Goal: Task Accomplishment & Management: Manage account settings

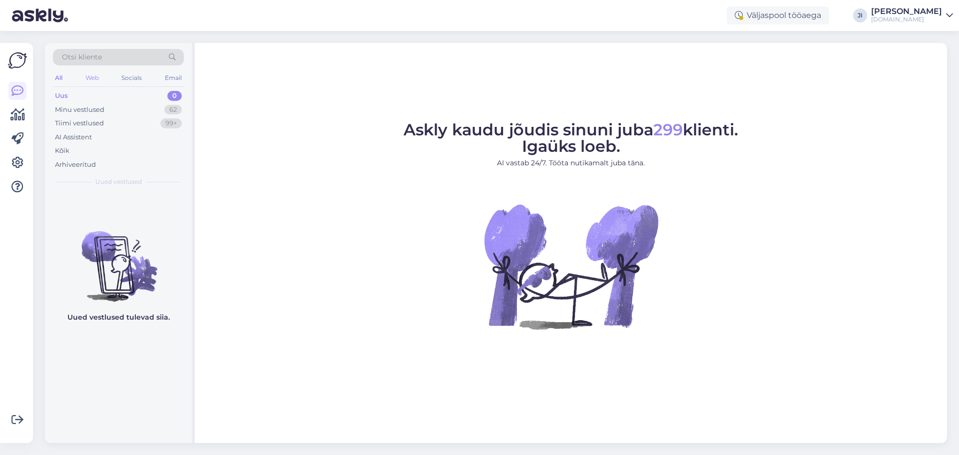
click at [101, 77] on div "Web" at bounding box center [91, 77] width 17 height 13
click at [192, 76] on div "Otsi kliente All Web Socials Email Uus 0 Minu vestlused 32 Tiimi vestlused 99+ …" at bounding box center [120, 243] width 150 height 400
click at [179, 75] on div "Email" at bounding box center [173, 77] width 21 height 13
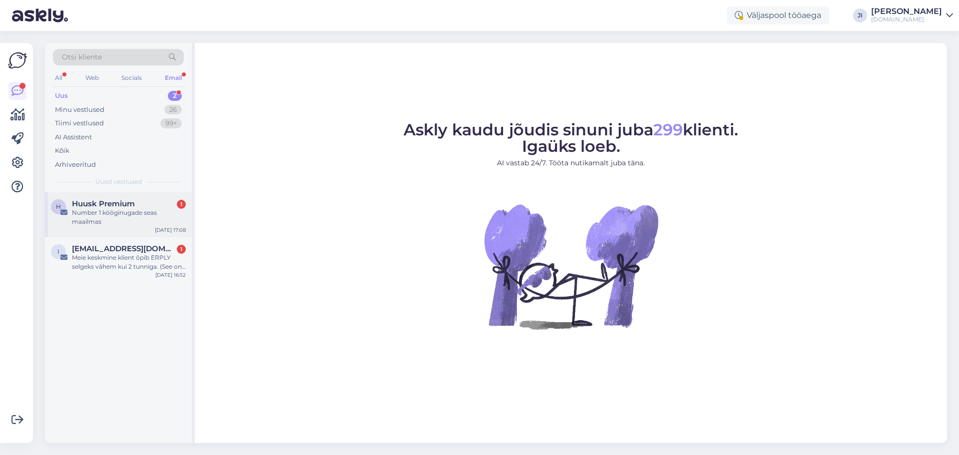
click at [154, 222] on div "Number 1 kööginugade seas maailmas" at bounding box center [129, 217] width 114 height 18
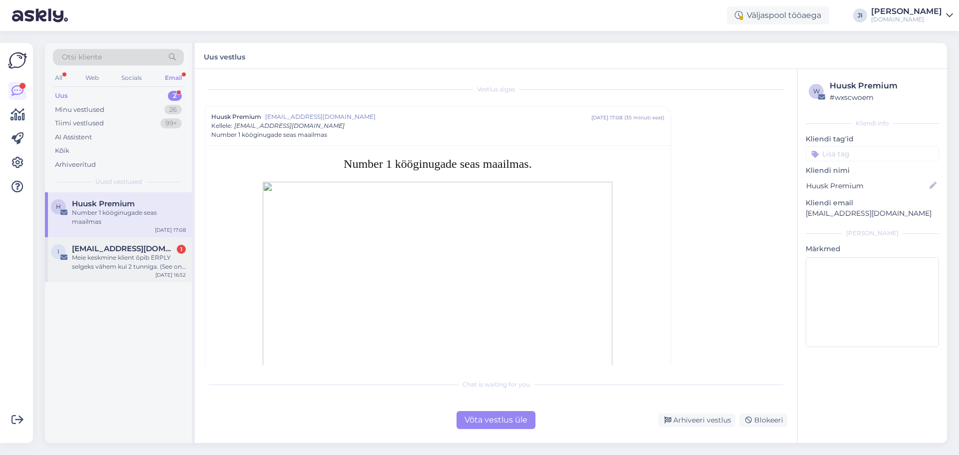
click at [125, 261] on div "Meie keskmine klient õpib ERPLY selgeks vähem kui 2 tunniga. (See on vähem aega…" at bounding box center [129, 262] width 114 height 18
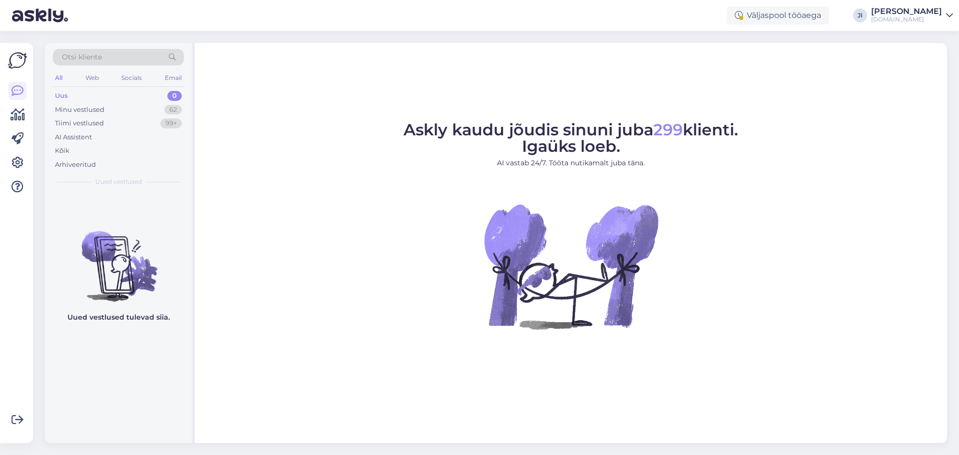
click at [927, 15] on div "Jane Šimko" at bounding box center [906, 11] width 71 height 8
click at [874, 85] on div "Logi välja" at bounding box center [864, 85] width 178 height 18
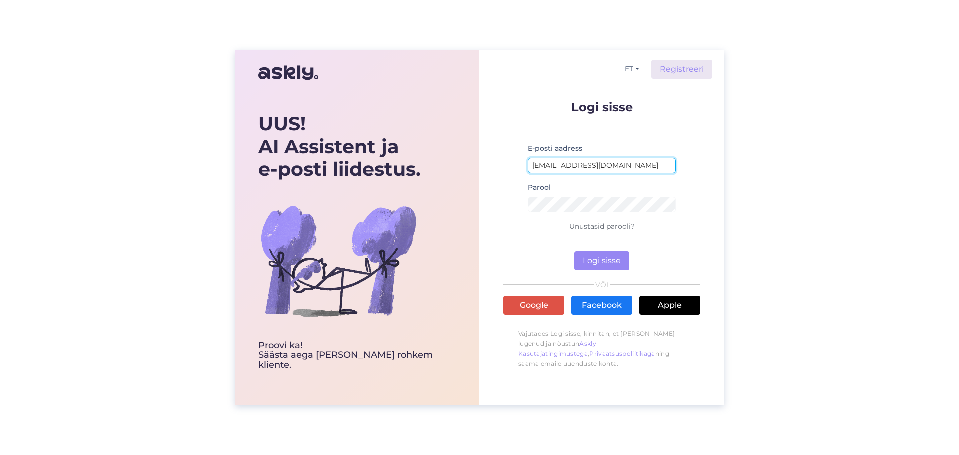
click at [617, 170] on input "[EMAIL_ADDRESS][DOMAIN_NAME]" at bounding box center [602, 165] width 148 height 15
type input "[EMAIL_ADDRESS][DOMAIN_NAME]"
click at [587, 254] on button "Logi sisse" at bounding box center [601, 260] width 55 height 19
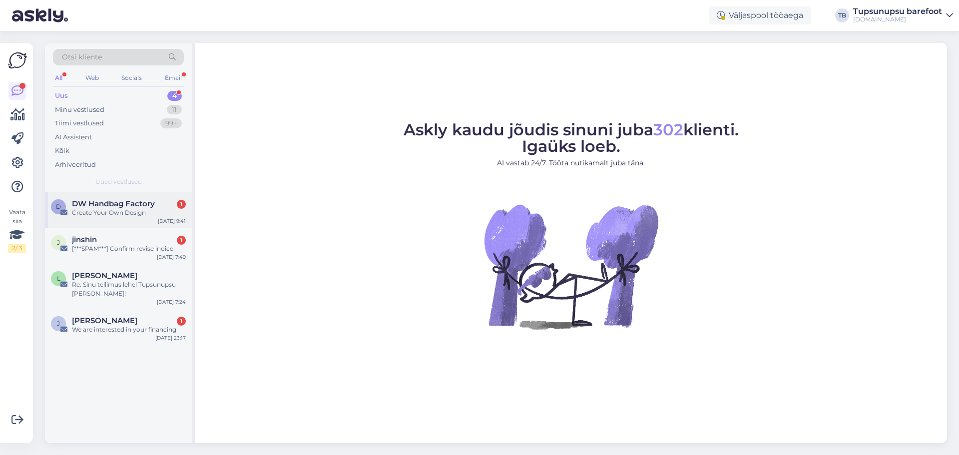
click at [130, 205] on span "DW Handbag Factory" at bounding box center [113, 203] width 83 height 9
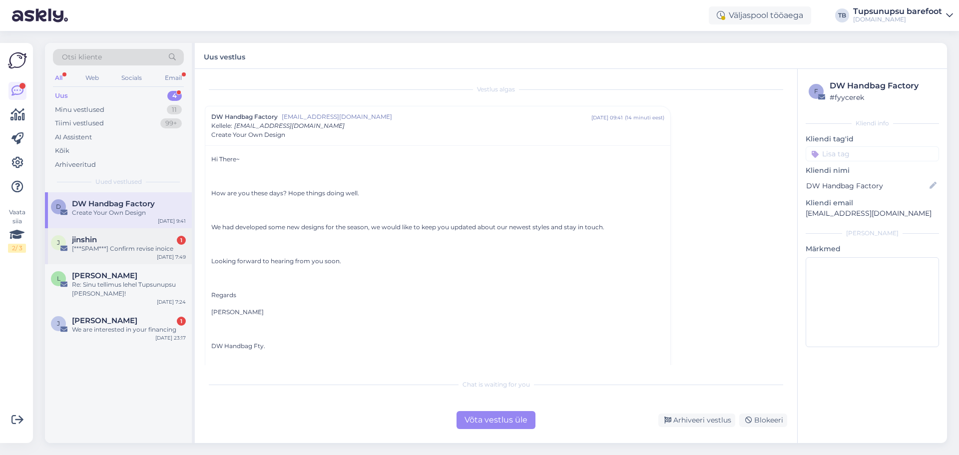
click at [128, 251] on div "[***SPAM***] Confirm revise inoice" at bounding box center [129, 248] width 114 height 9
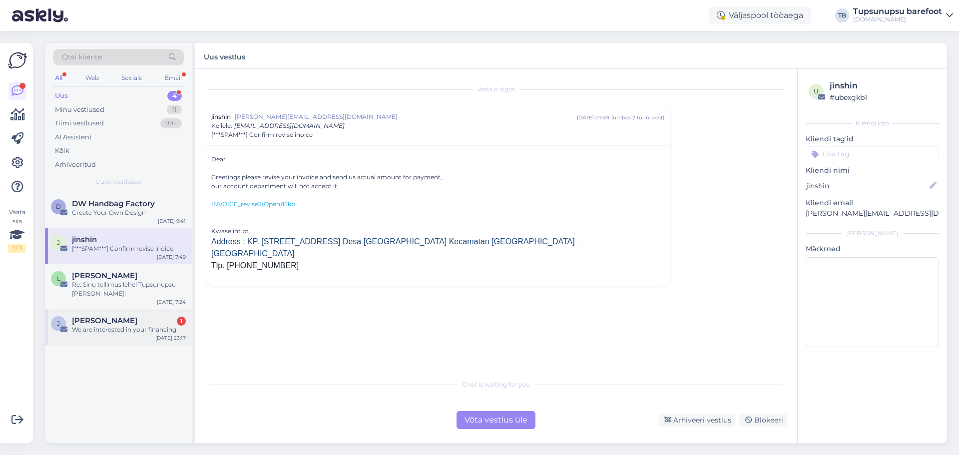
click at [123, 317] on span "[PERSON_NAME]" at bounding box center [104, 320] width 65 height 9
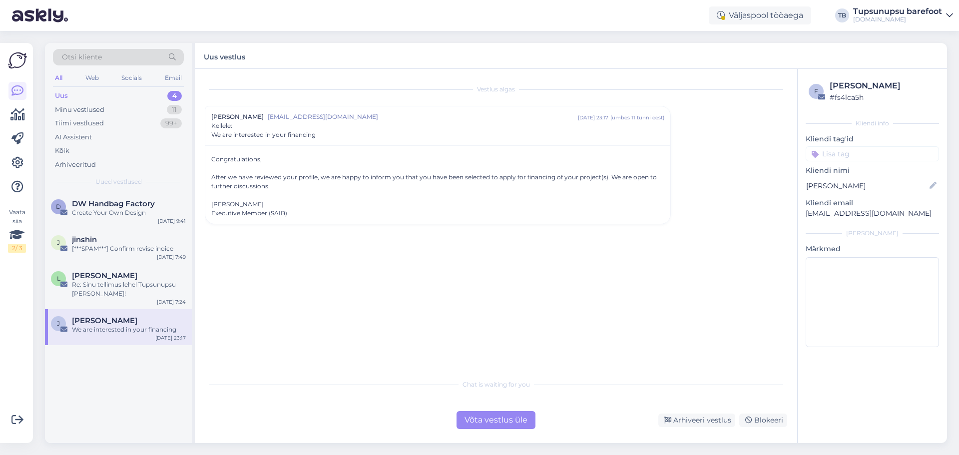
click at [61, 78] on div "All" at bounding box center [58, 77] width 11 height 13
click at [69, 97] on div "Uus 4" at bounding box center [118, 96] width 131 height 14
click at [68, 153] on div "Kõik" at bounding box center [62, 151] width 14 height 10
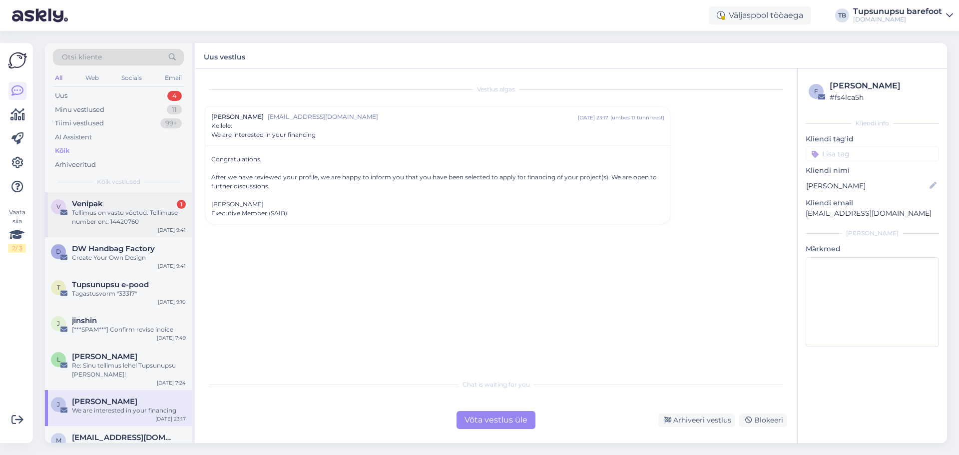
click at [95, 214] on div "Tellimus on vastu võetud. Tellimuse number on:: 14420760" at bounding box center [129, 217] width 114 height 18
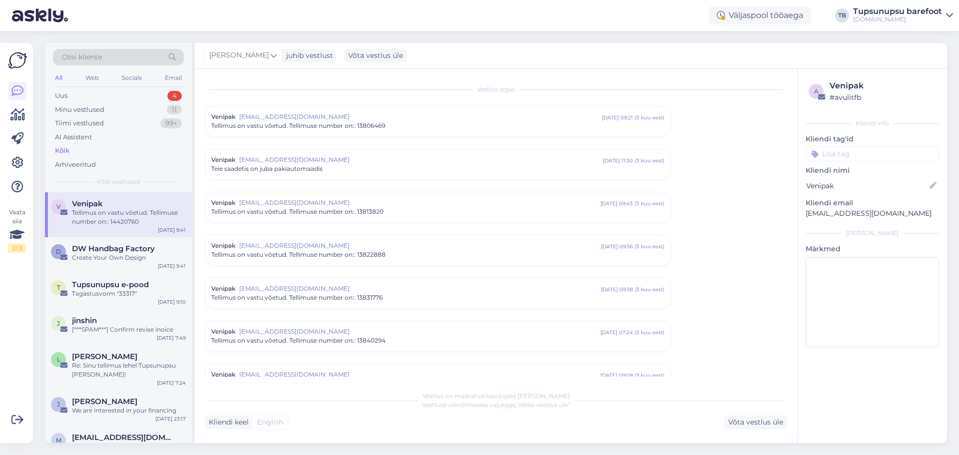
scroll to position [3408, 0]
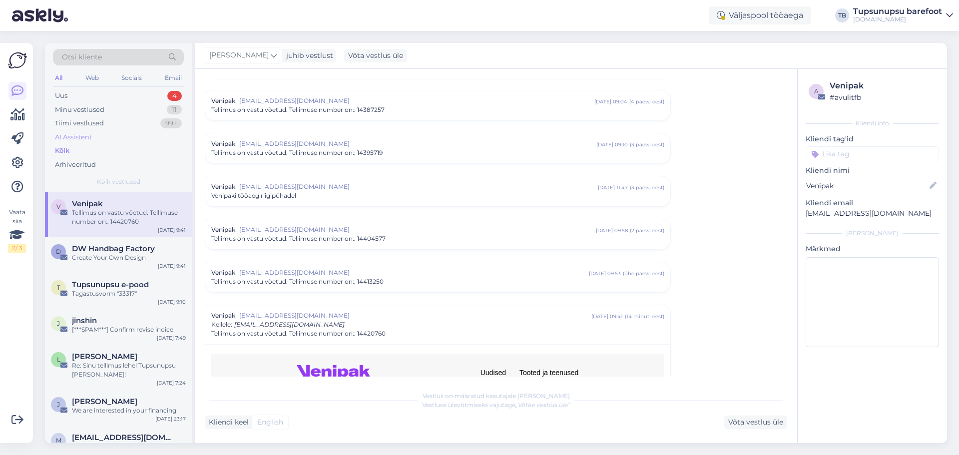
click at [82, 142] on div "AI Assistent" at bounding box center [118, 137] width 131 height 14
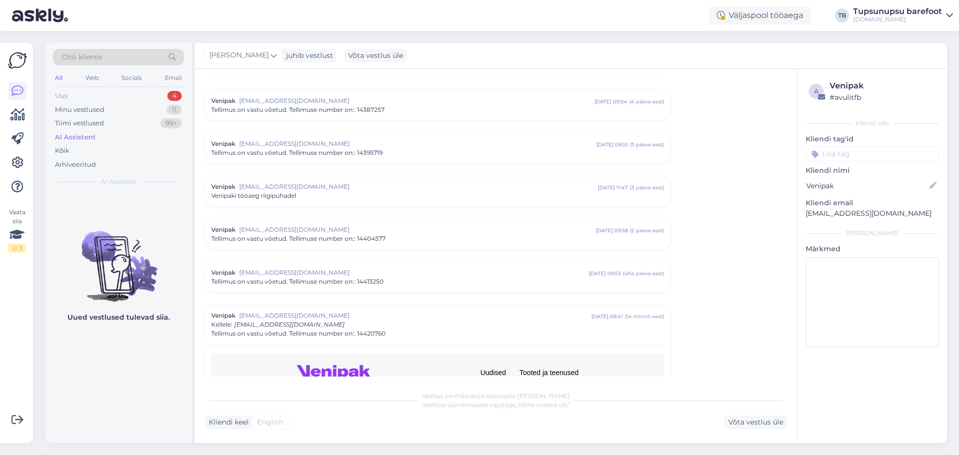
click at [91, 90] on div "Uus 4" at bounding box center [118, 96] width 131 height 14
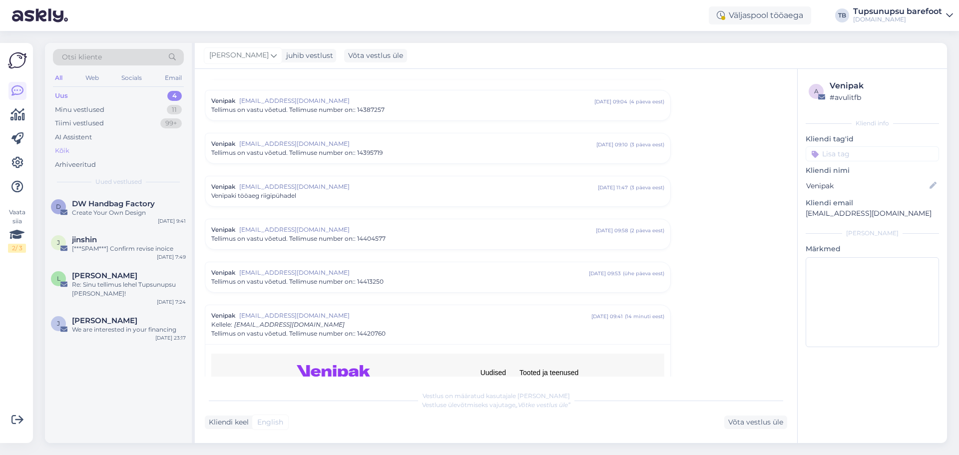
click at [85, 145] on div "Kõik" at bounding box center [118, 151] width 131 height 14
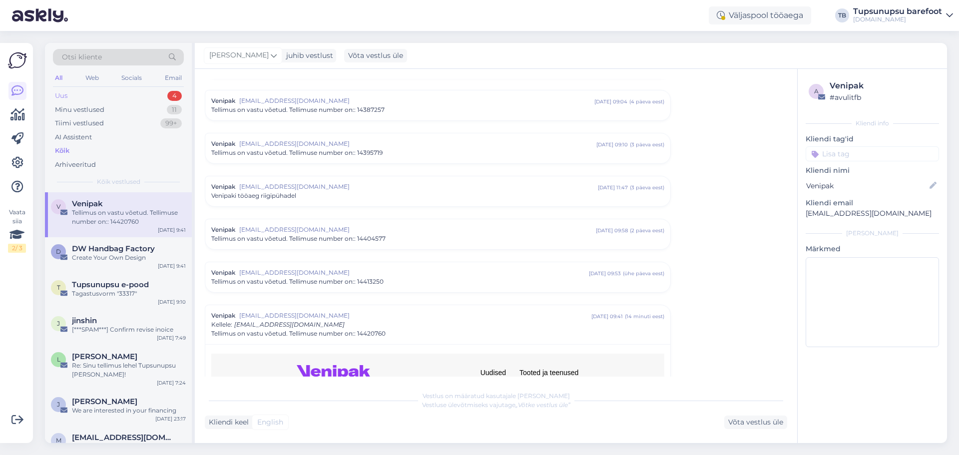
click at [90, 93] on div "Uus 4" at bounding box center [118, 96] width 131 height 14
